Goal: Check status

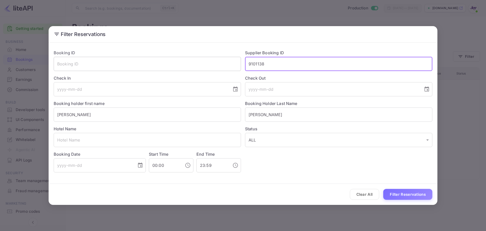
drag, startPoint x: 240, startPoint y: 64, endPoint x: 210, endPoint y: 63, distance: 29.6
click at [210, 63] on div "Booking ID ​ Supplier Booking ID 9101138 ​ Check In ​ Check Out ​ Booking holde…" at bounding box center [241, 109] width 383 height 127
click at [192, 18] on div "Filter Reservations Booking ID ​ Supplier Booking ID ​ Check In ​ Check Out ​ B…" at bounding box center [243, 115] width 486 height 231
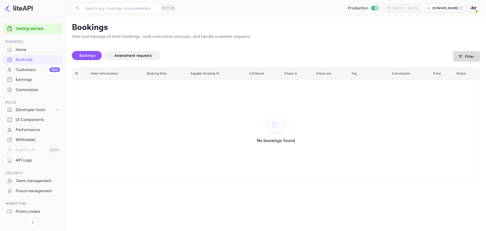
click at [467, 57] on button "Filter" at bounding box center [466, 56] width 27 height 10
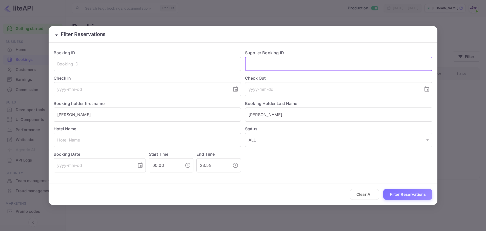
click at [274, 63] on input "text" at bounding box center [338, 64] width 187 height 14
paste input "9032891"
type input "9032891"
click at [409, 193] on button "Filter Reservations" at bounding box center [407, 194] width 49 height 11
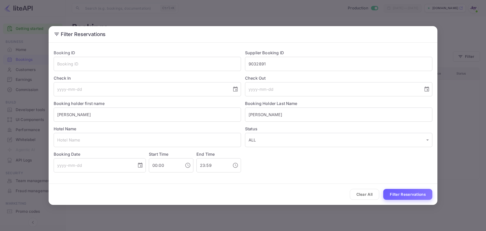
click at [400, 194] on button "Filter Reservations" at bounding box center [407, 194] width 49 height 11
click at [359, 195] on button "Clear All" at bounding box center [365, 194] width 30 height 11
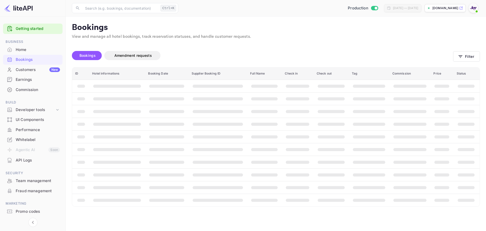
click at [359, 195] on div "Clear All Filter Reservations" at bounding box center [243, 193] width 389 height 21
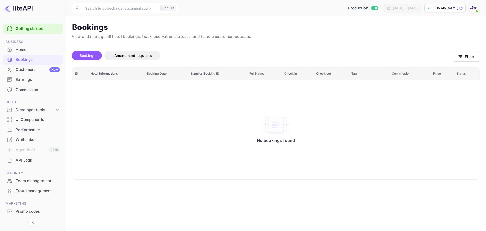
click at [25, 57] on div "Bookings" at bounding box center [38, 60] width 44 height 6
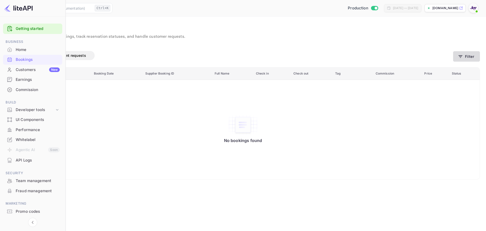
click at [468, 57] on button "Filter" at bounding box center [466, 56] width 27 height 10
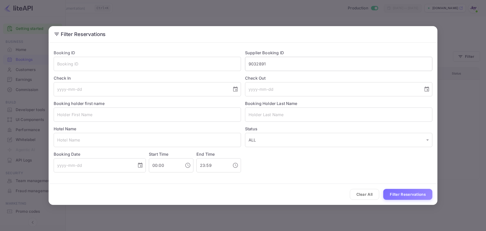
click at [282, 66] on input "9032891" at bounding box center [338, 64] width 187 height 14
paste input "9032891"
type input "9032891"
click at [404, 191] on button "Filter Reservations" at bounding box center [407, 194] width 49 height 11
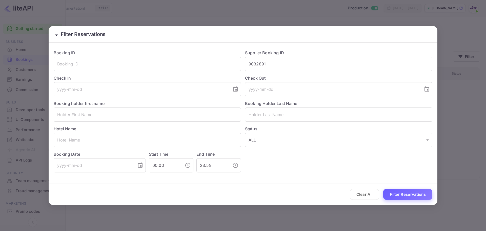
click at [403, 194] on button "Filter Reservations" at bounding box center [407, 194] width 49 height 11
click at [353, 195] on button "Clear All" at bounding box center [365, 194] width 30 height 11
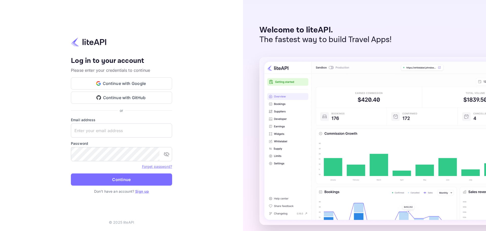
click at [107, 138] on form "Email address ​ Password ​ Forget password? Continue" at bounding box center [121, 152] width 101 height 71
click at [104, 126] on input "text" at bounding box center [121, 130] width 101 height 14
paste input "services@withjoy.com"
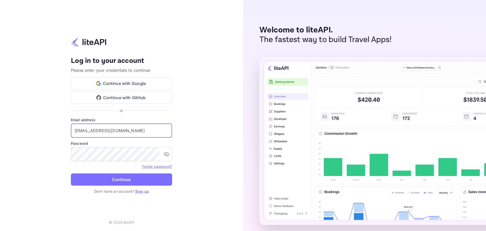
type input "services@withjoy.com"
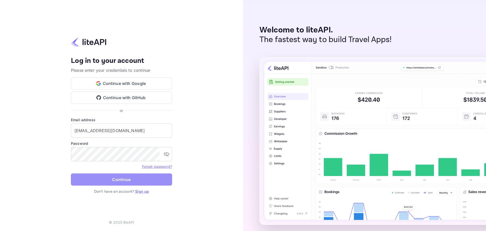
click at [120, 179] on button "Continue" at bounding box center [121, 179] width 101 height 12
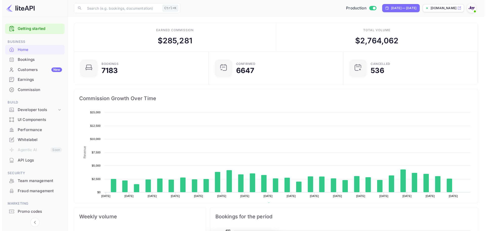
scroll to position [78, 128]
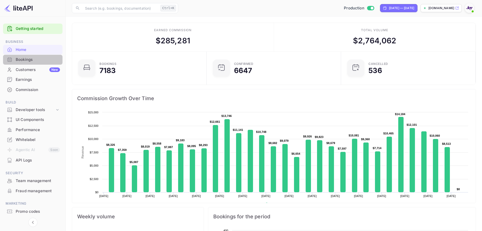
click at [30, 62] on div "Bookings" at bounding box center [38, 60] width 44 height 6
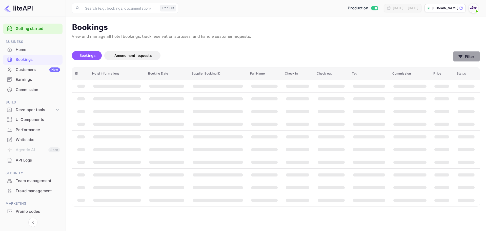
click at [462, 58] on icon "button" at bounding box center [460, 56] width 5 height 5
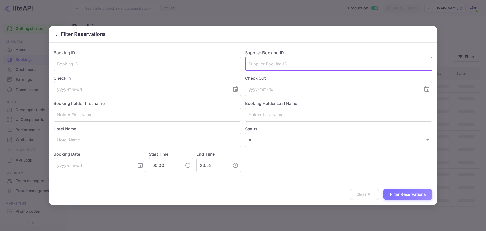
click at [254, 65] on input "text" at bounding box center [338, 64] width 187 height 14
paste input "9032891"
type input "9032891"
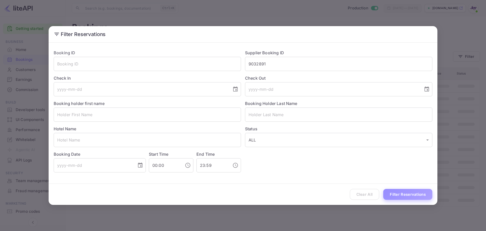
click at [408, 192] on button "Filter Reservations" at bounding box center [407, 194] width 49 height 11
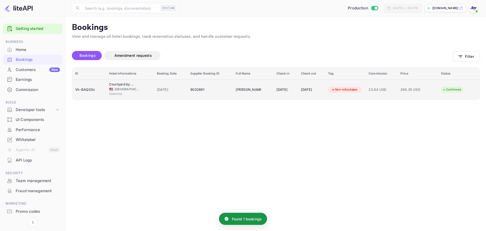
click at [93, 90] on div "Vh-BAQG5c" at bounding box center [89, 90] width 28 height 8
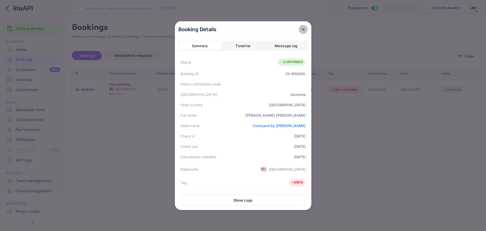
click at [302, 28] on icon "close" at bounding box center [303, 29] width 5 height 5
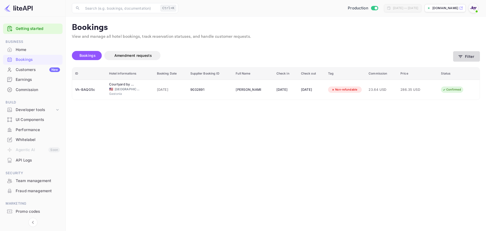
click at [462, 56] on icon "button" at bounding box center [460, 56] width 5 height 5
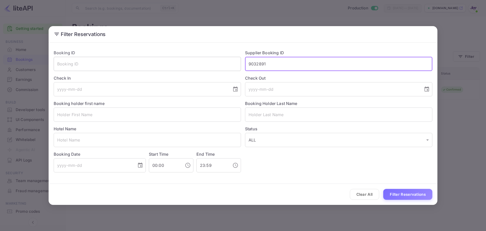
drag, startPoint x: 273, startPoint y: 63, endPoint x: 177, endPoint y: 61, distance: 96.2
click at [177, 61] on div "Booking ID ​ Supplier Booking ID 9032891 ​ Check In ​ Check Out ​ Booking holde…" at bounding box center [241, 109] width 383 height 127
paste input "8775423"
type input "8775423"
click at [406, 192] on button "Filter Reservations" at bounding box center [407, 194] width 49 height 11
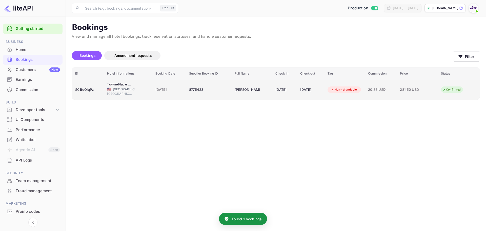
click at [98, 95] on td "SCBoQjqPz" at bounding box center [88, 89] width 32 height 20
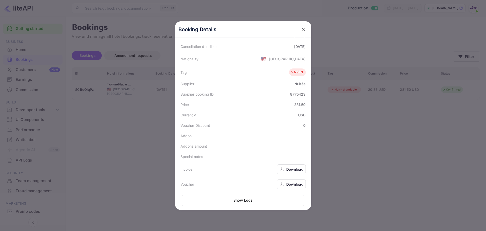
scroll to position [118, 0]
click at [290, 182] on div "Download" at bounding box center [294, 180] width 17 height 5
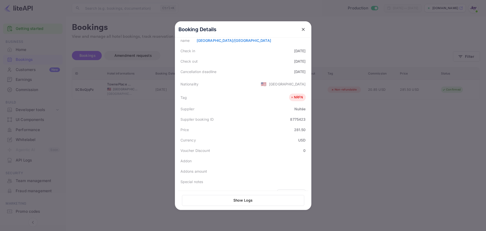
scroll to position [101, 0]
